Goal: Book appointment/travel/reservation

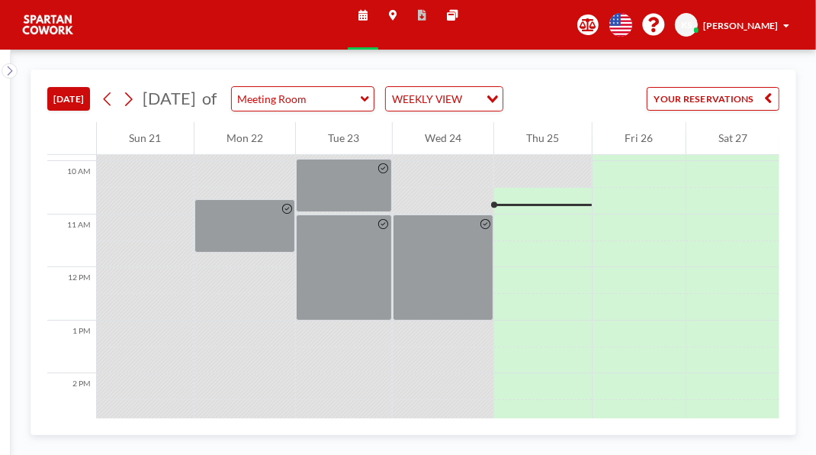
scroll to position [509, 0]
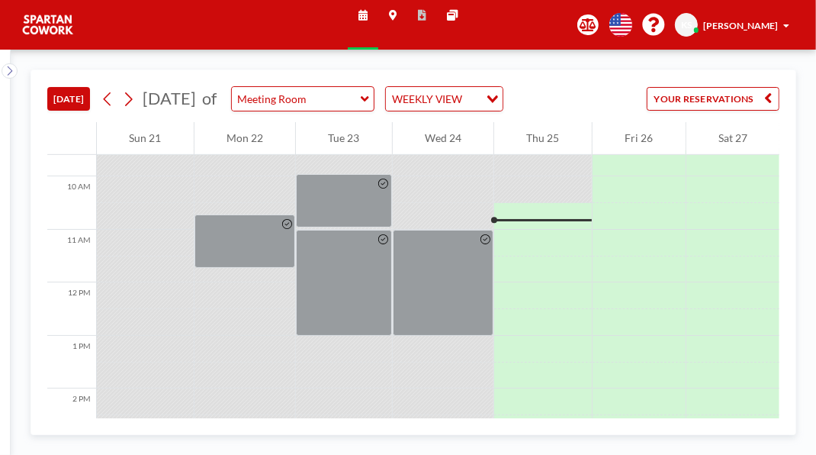
click at [549, 230] on div at bounding box center [543, 216] width 98 height 27
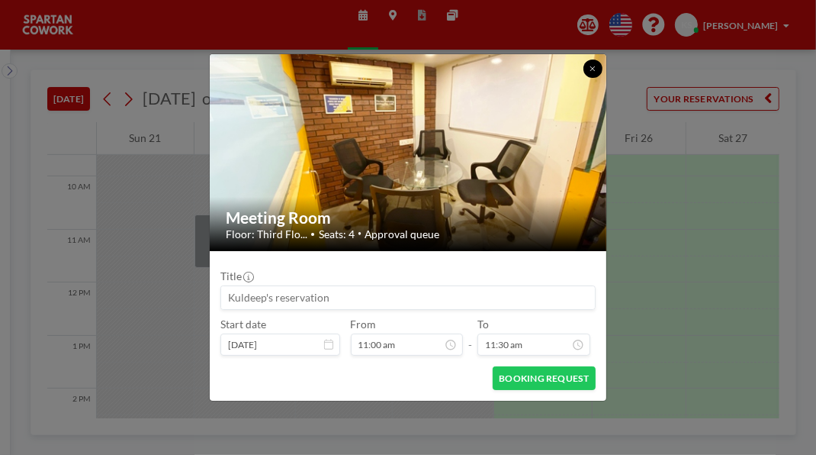
click at [602, 60] on button at bounding box center [593, 69] width 18 height 18
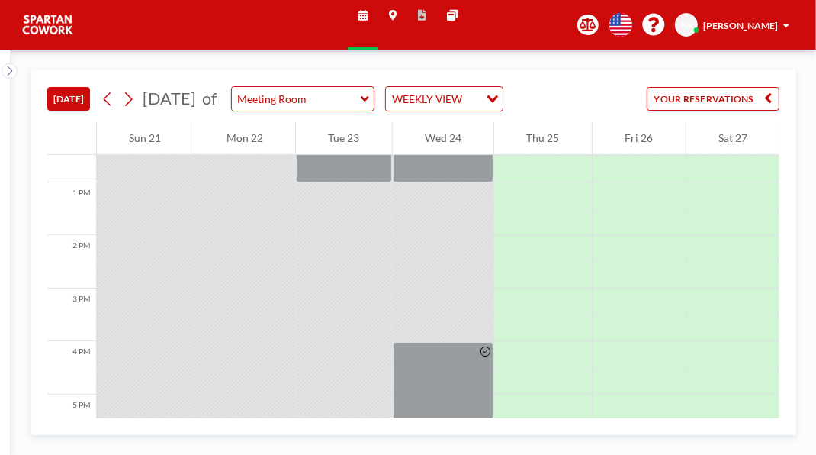
scroll to position [693, 0]
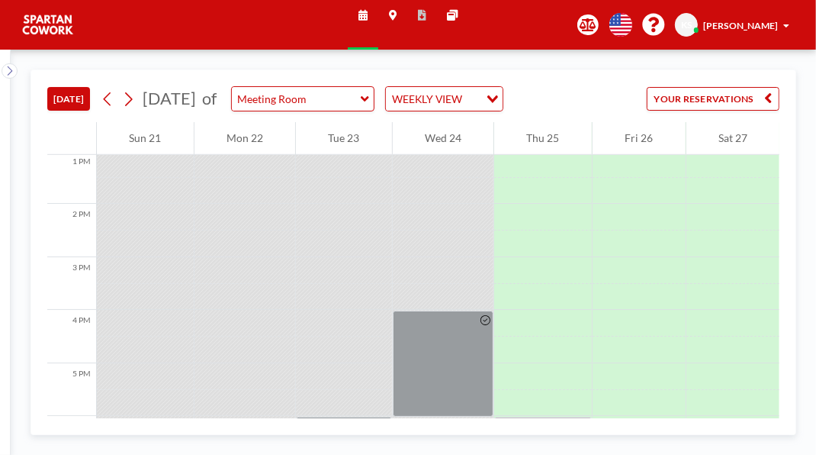
click at [455, 151] on div at bounding box center [443, 98] width 101 height 106
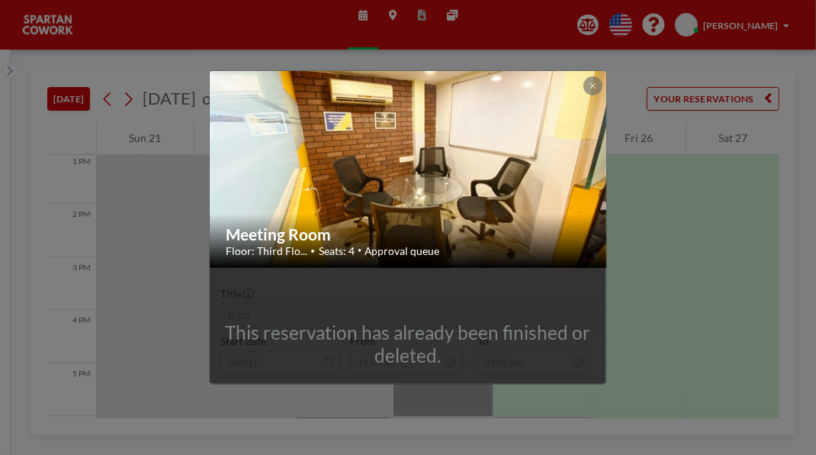
click at [602, 76] on button at bounding box center [593, 85] width 18 height 18
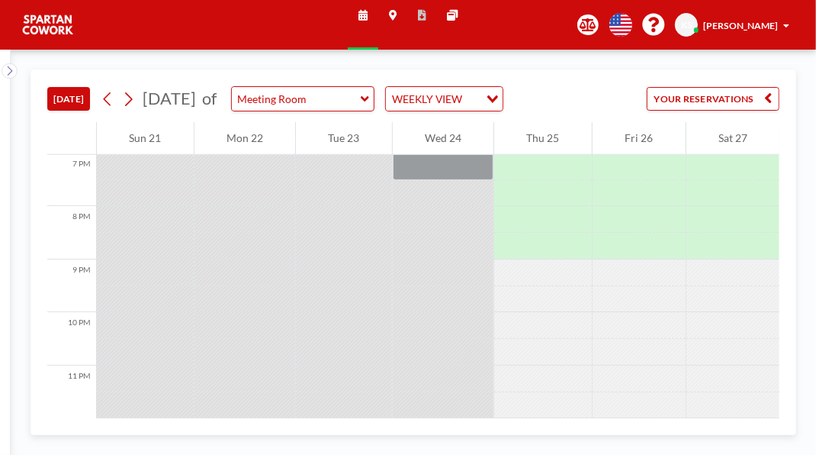
scroll to position [1012, 0]
click at [459, 180] on div at bounding box center [443, 153] width 101 height 53
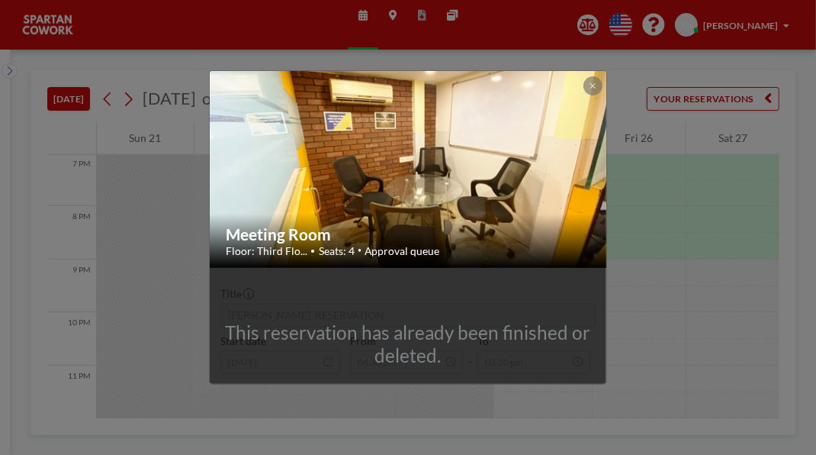
click at [602, 76] on button at bounding box center [593, 85] width 18 height 18
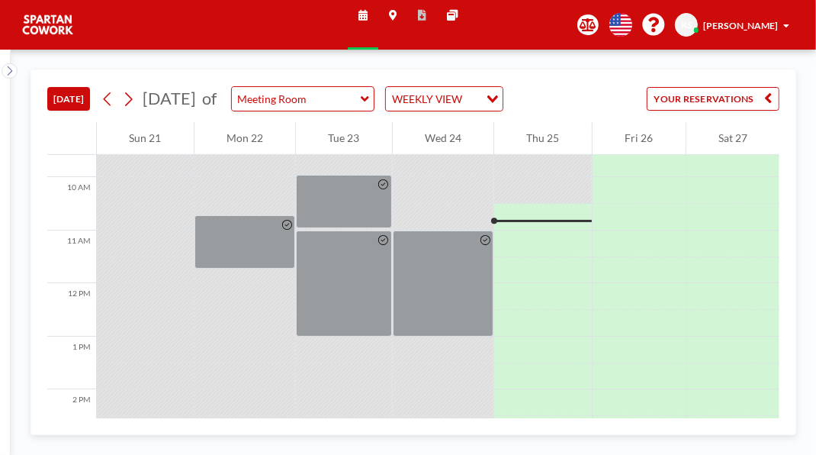
scroll to position [518, 0]
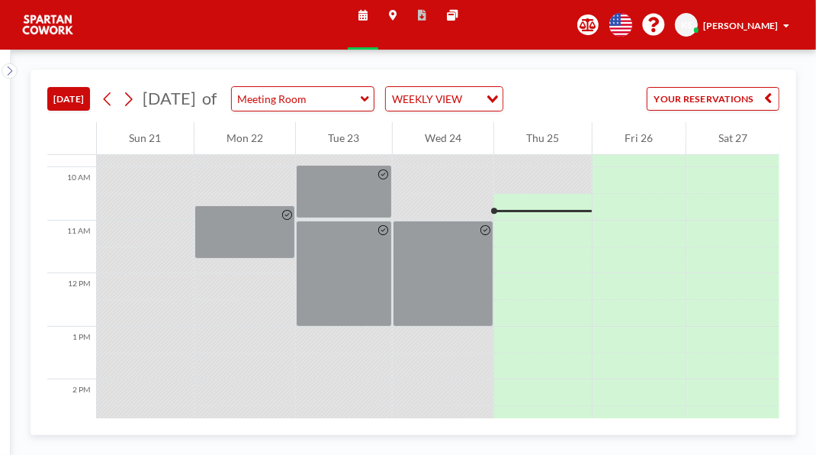
click at [541, 220] on div at bounding box center [543, 207] width 98 height 27
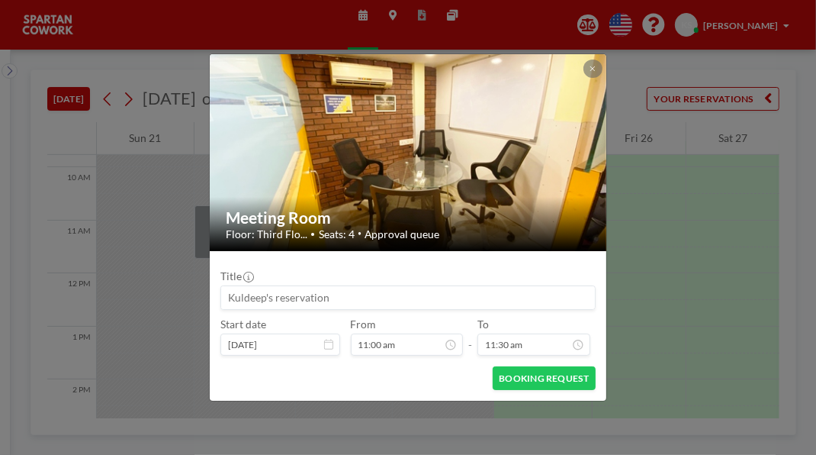
click at [602, 60] on button at bounding box center [593, 69] width 18 height 18
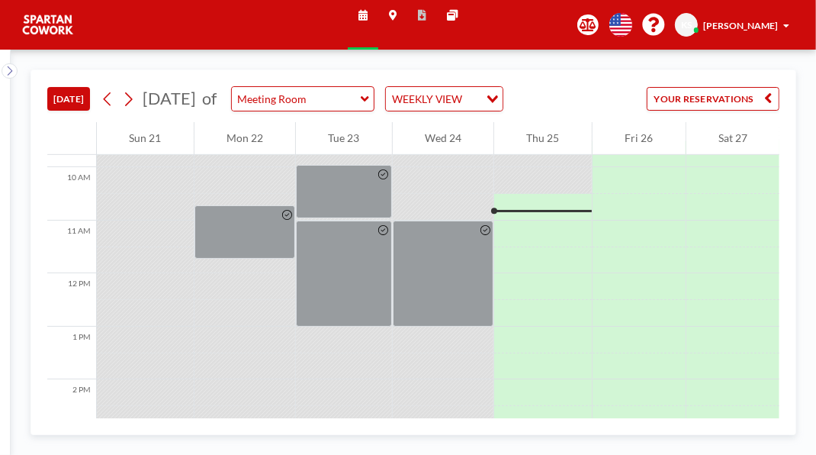
click at [463, 327] on div at bounding box center [443, 273] width 101 height 106
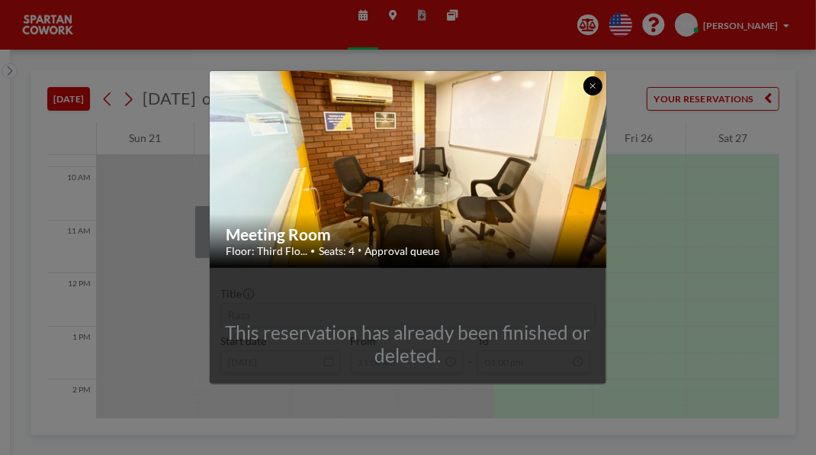
click at [596, 83] on icon at bounding box center [592, 85] width 5 height 5
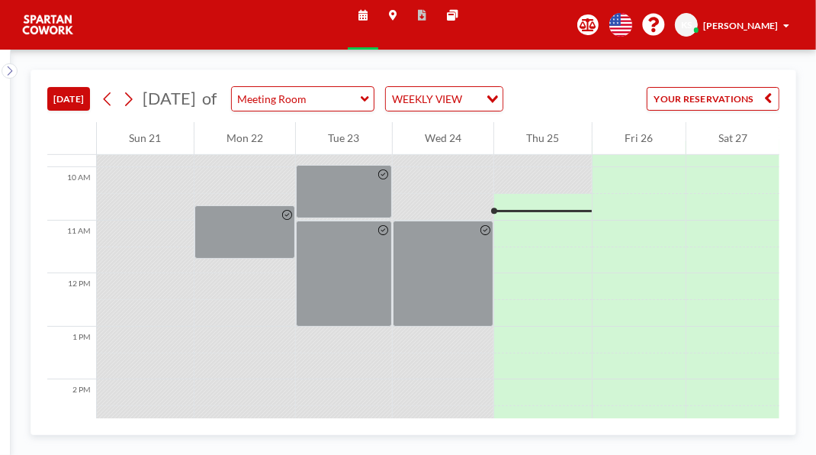
click at [359, 327] on div at bounding box center [344, 273] width 96 height 106
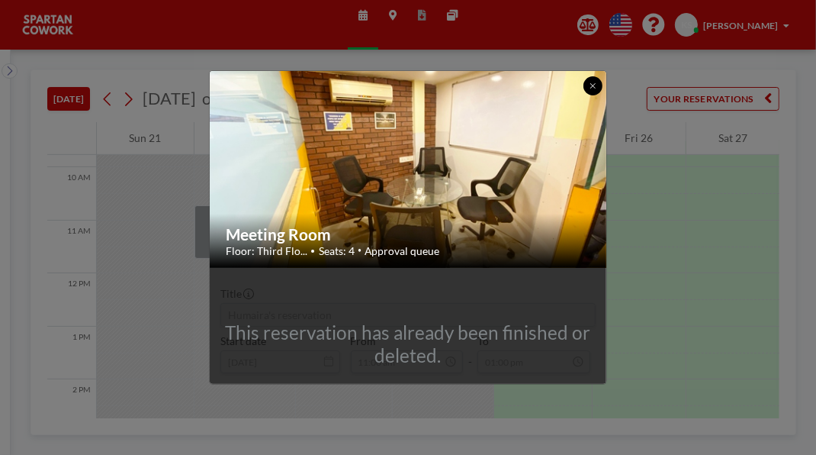
click at [596, 83] on icon at bounding box center [592, 85] width 5 height 5
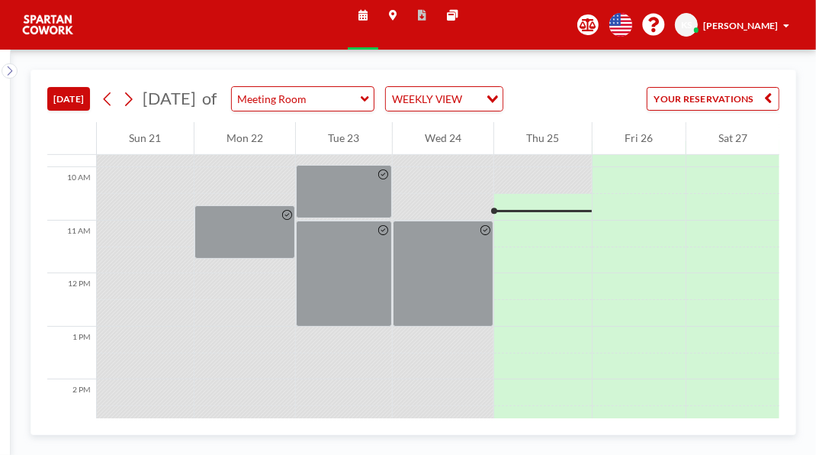
click at [372, 218] on div at bounding box center [344, 191] width 96 height 53
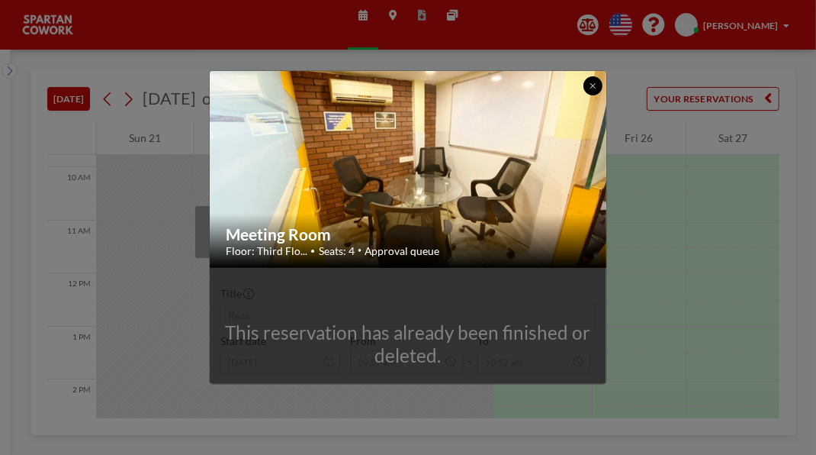
click at [602, 76] on button at bounding box center [593, 85] width 18 height 18
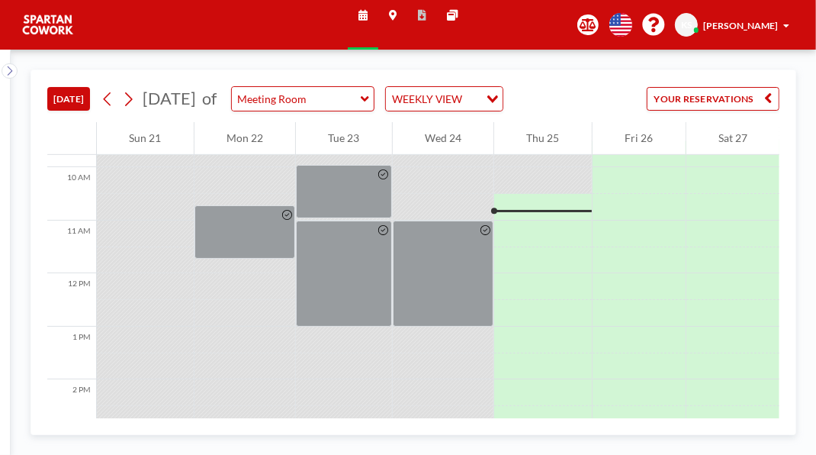
click at [250, 259] on div at bounding box center [245, 231] width 101 height 53
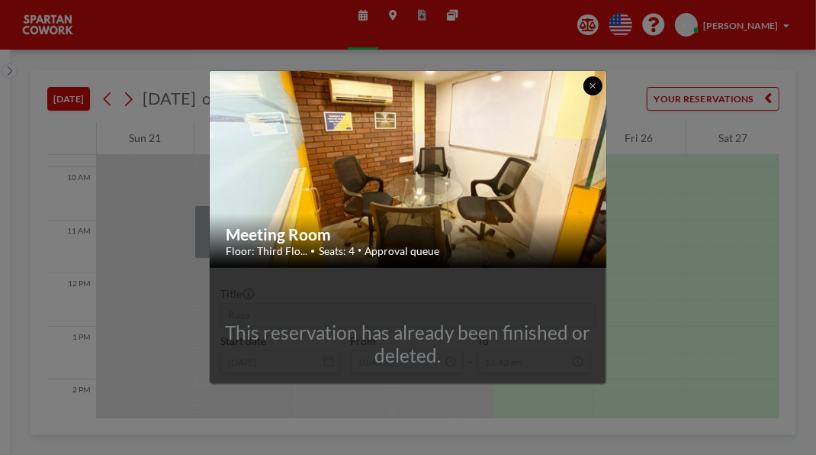
click at [596, 83] on icon at bounding box center [592, 85] width 5 height 5
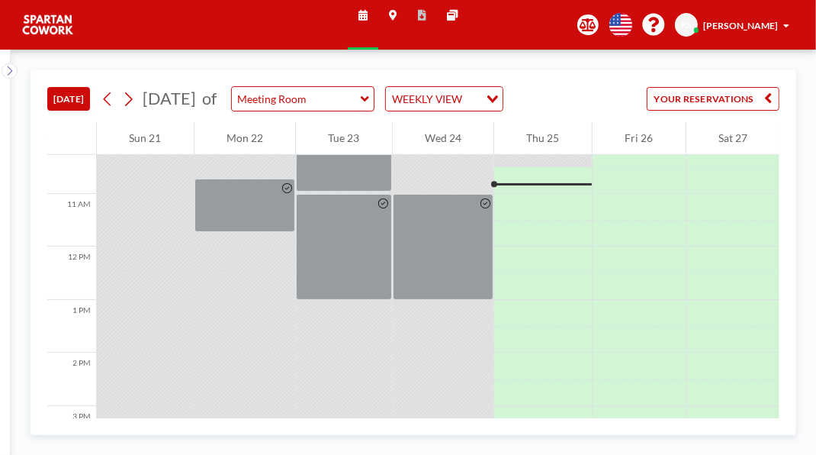
scroll to position [540, 0]
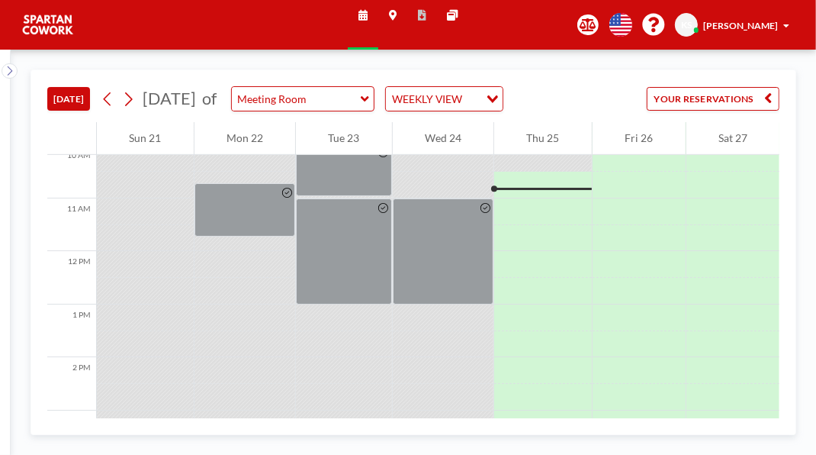
click at [550, 198] on div at bounding box center [543, 185] width 98 height 27
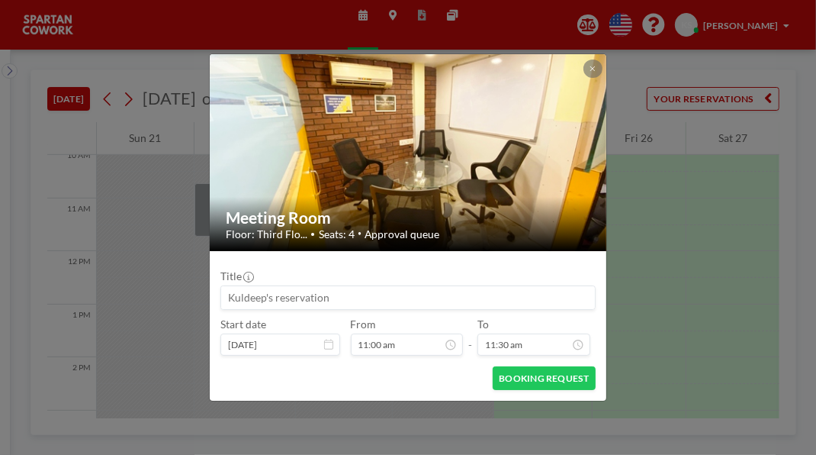
click at [602, 60] on button at bounding box center [593, 69] width 18 height 18
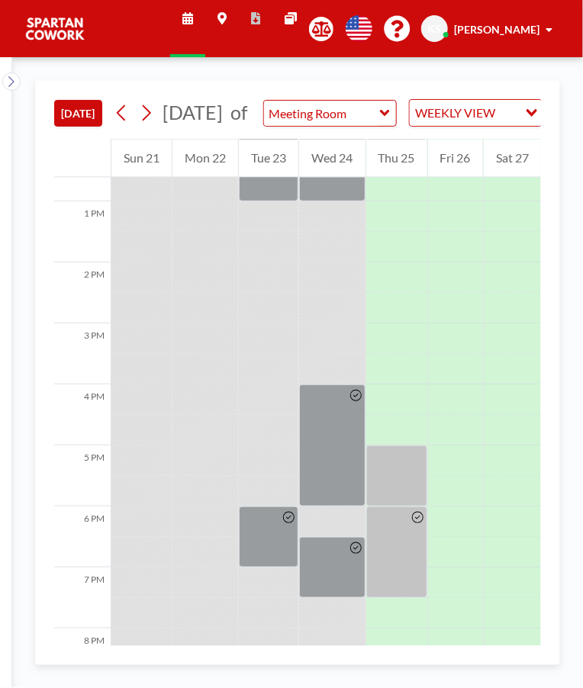
scroll to position [775, 0]
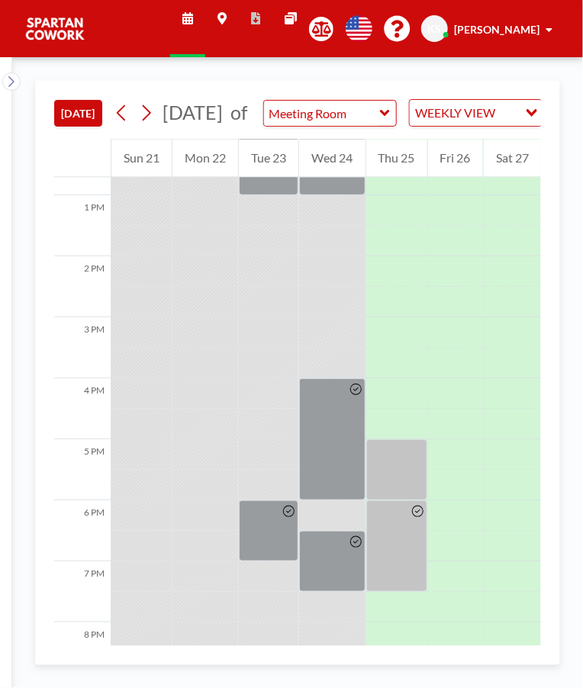
click at [401, 489] on div at bounding box center [396, 469] width 61 height 61
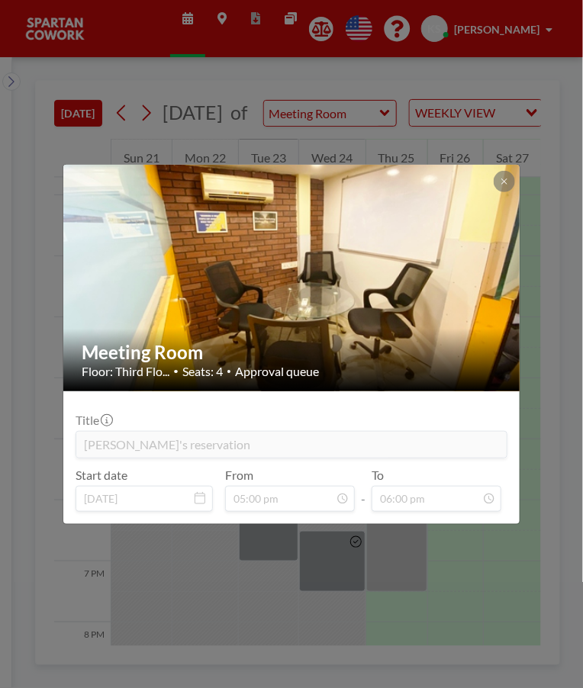
click at [509, 174] on button at bounding box center [504, 181] width 21 height 21
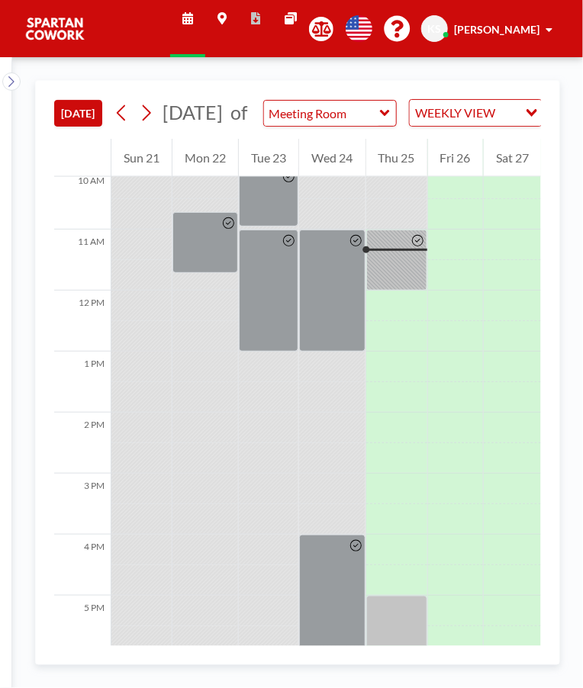
scroll to position [619, 0]
click at [397, 288] on div at bounding box center [396, 259] width 61 height 61
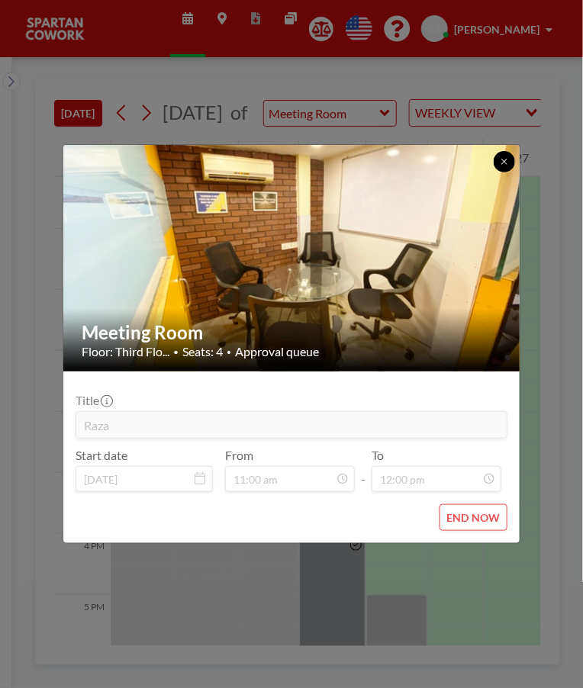
click at [504, 162] on icon at bounding box center [503, 161] width 5 height 5
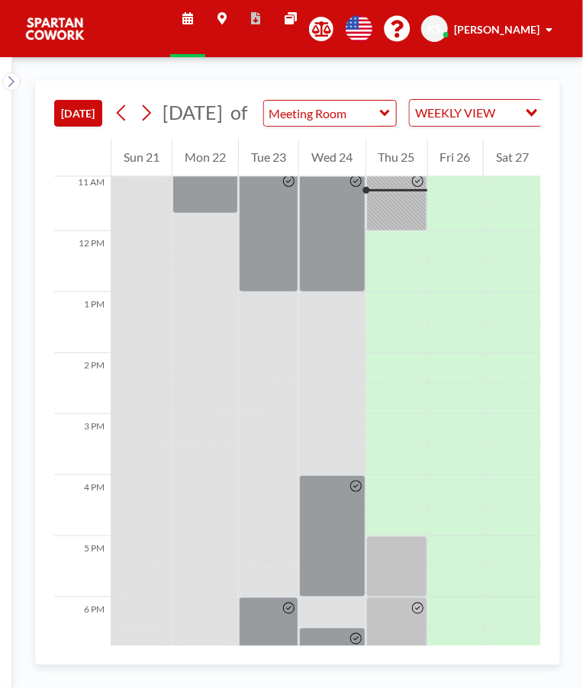
scroll to position [713, 0]
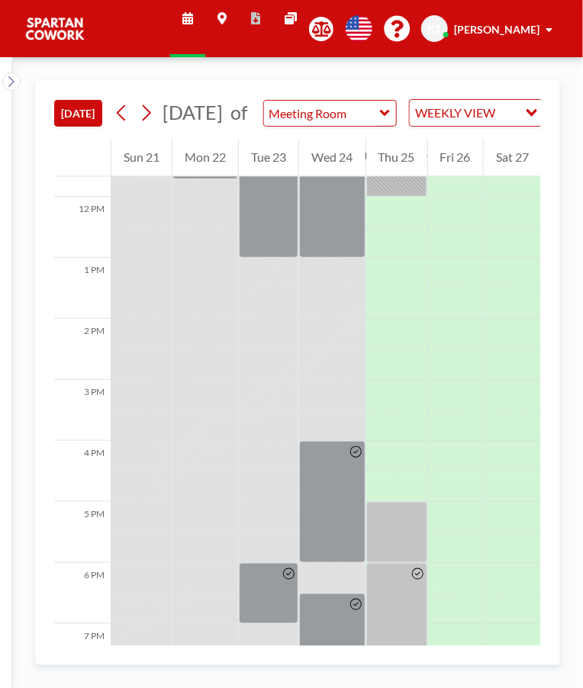
click at [386, 555] on div at bounding box center [396, 532] width 61 height 61
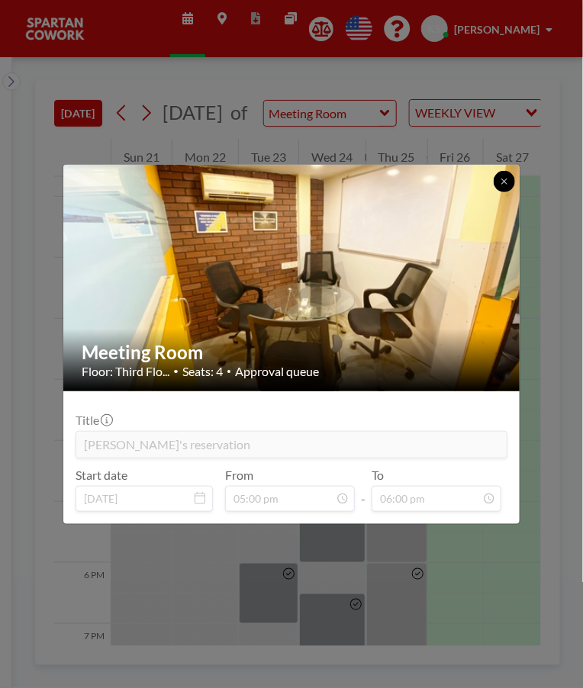
click at [502, 180] on icon at bounding box center [504, 181] width 9 height 9
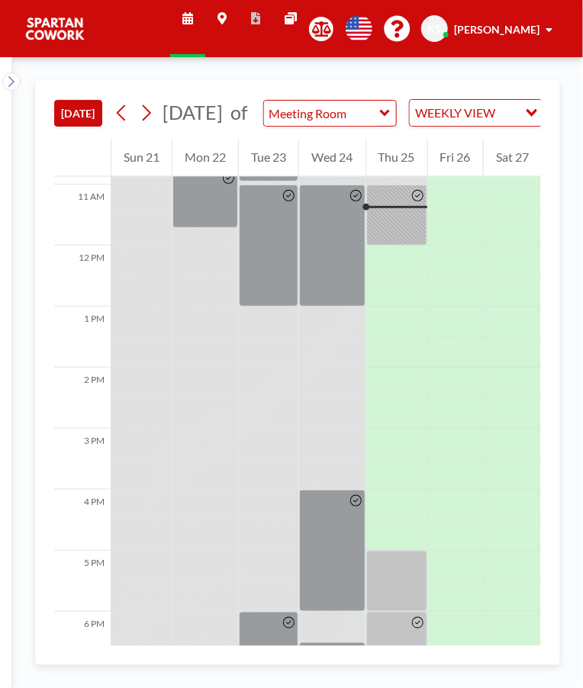
scroll to position [664, 0]
click at [405, 245] on div at bounding box center [396, 214] width 61 height 61
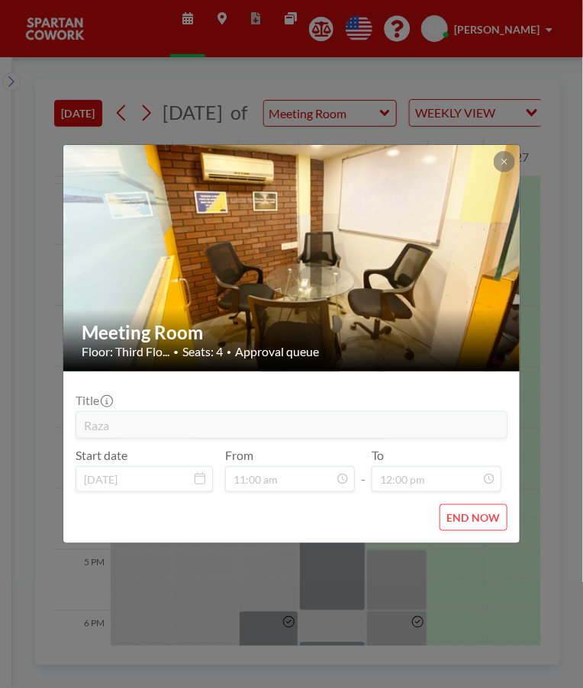
click at [507, 154] on button at bounding box center [504, 161] width 21 height 21
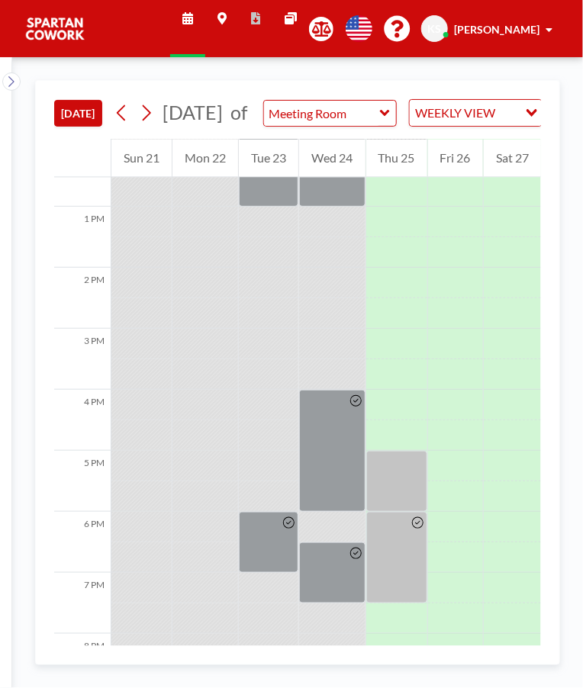
scroll to position [766, 0]
click at [401, 497] on div at bounding box center [396, 479] width 61 height 61
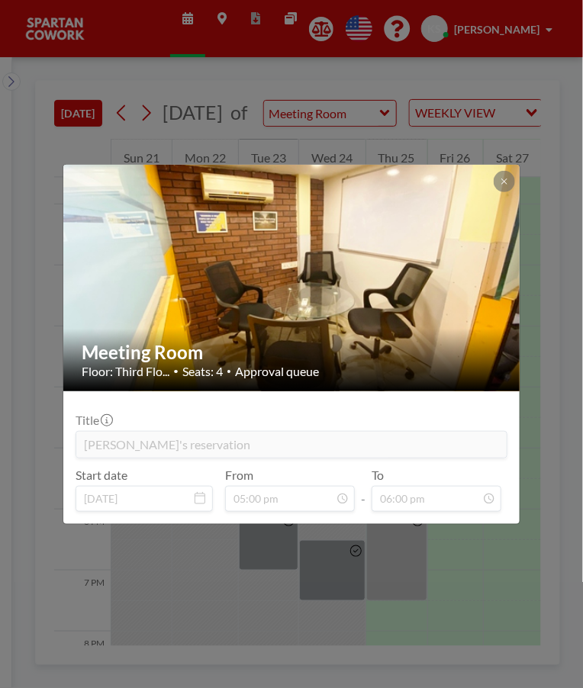
click at [511, 185] on button at bounding box center [504, 181] width 21 height 21
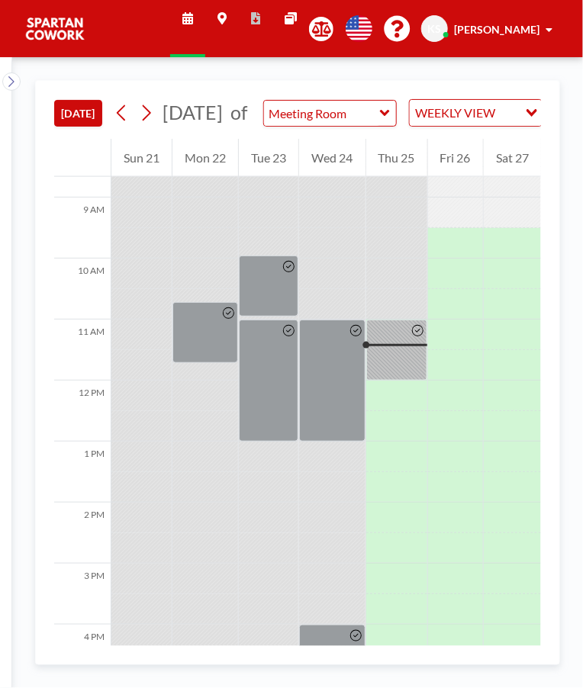
scroll to position [526, 0]
